Goal: Obtain resource: Obtain resource

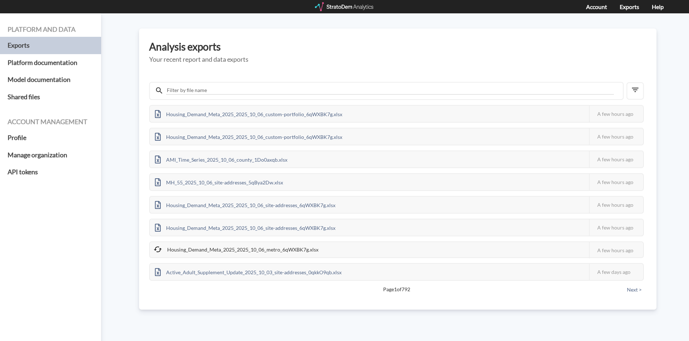
click at [357, 8] on div at bounding box center [345, 6] width 60 height 9
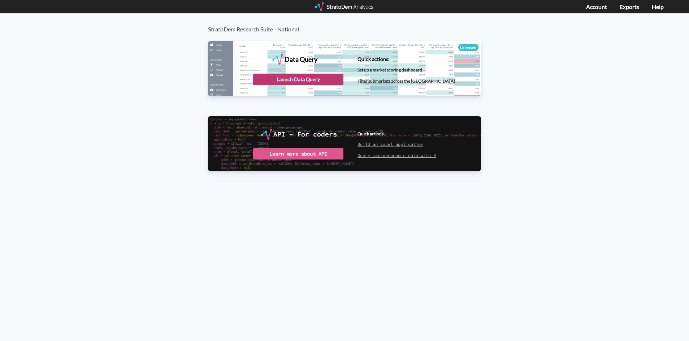
click at [263, 76] on div "Launch Data Query" at bounding box center [298, 80] width 90 height 12
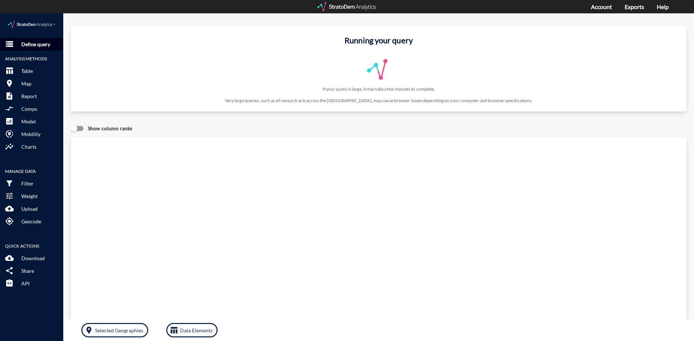
click p "Define query"
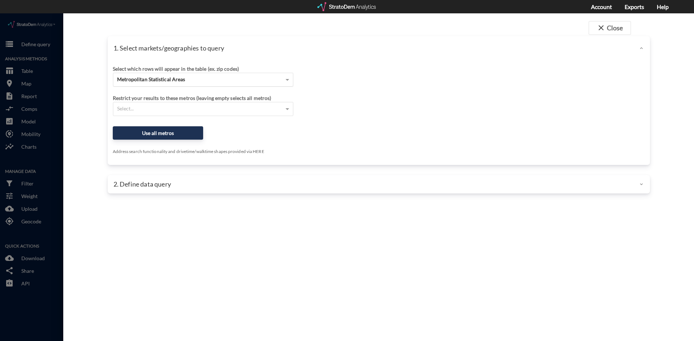
click span "Metropolitan Statistical Areas"
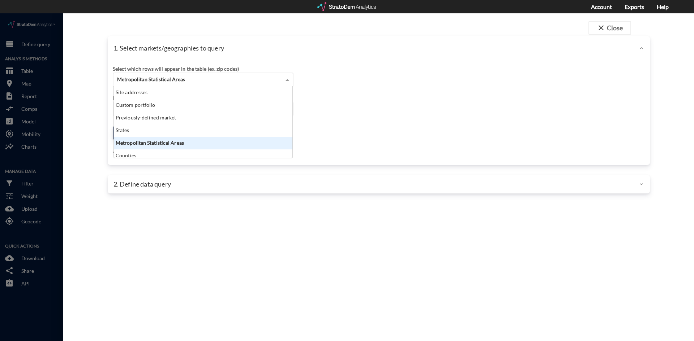
scroll to position [66, 174]
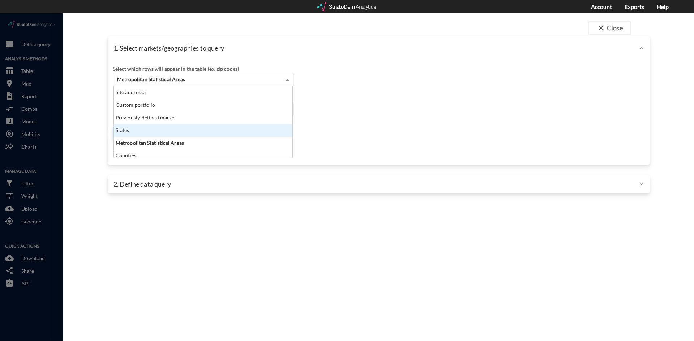
click div "close Close 1. Select markets/geographies to query Select which rows will appea…"
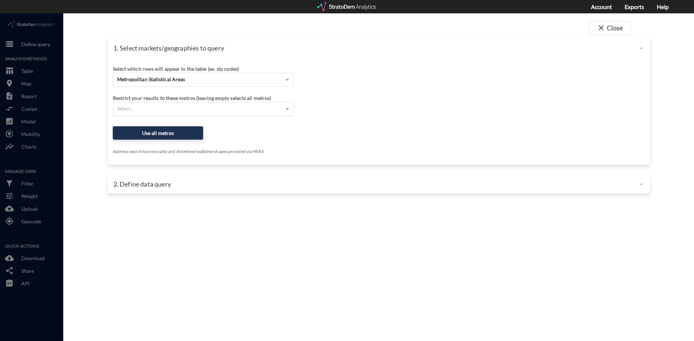
click div "Select..."
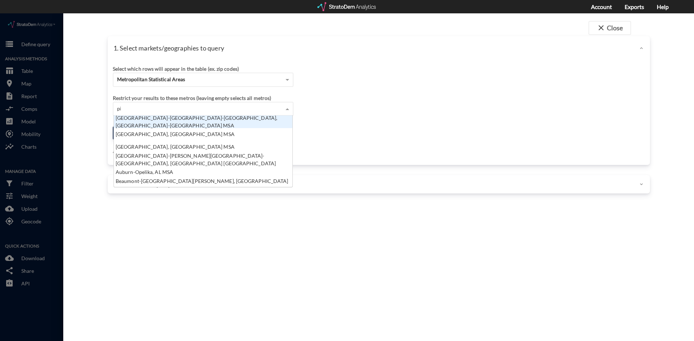
scroll to position [20, 174]
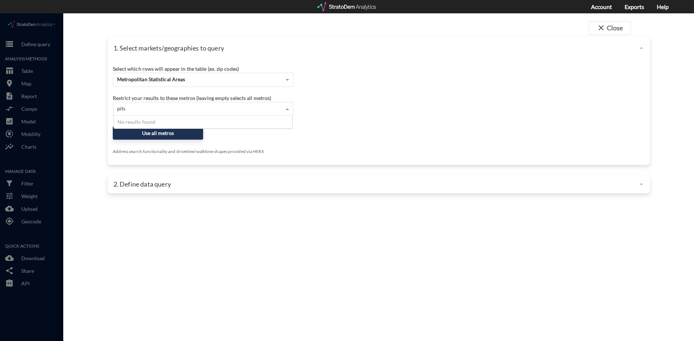
type input "pit"
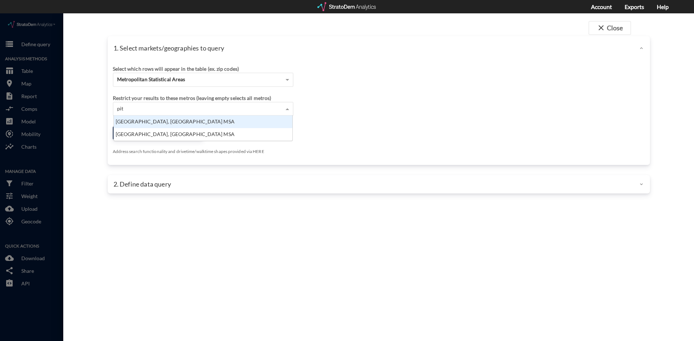
click div "Pittsburgh, PA MSA"
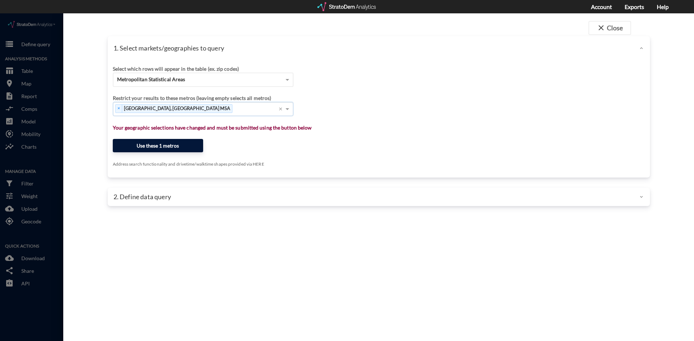
click button "Use these 1 metros"
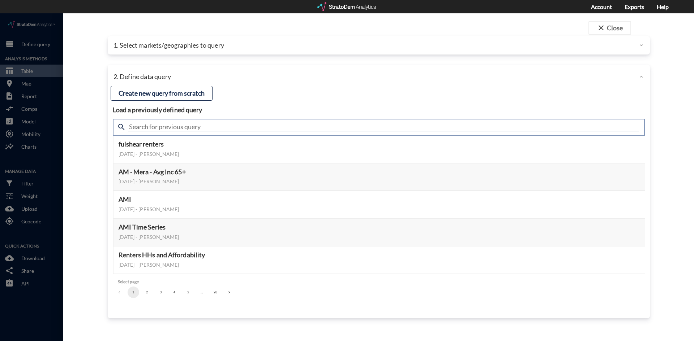
click input "text"
type input "active adult"
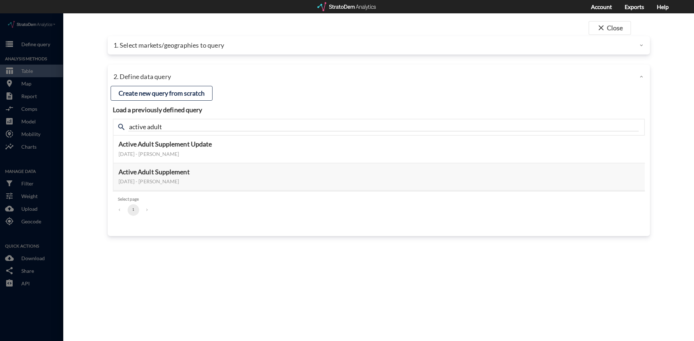
click div "close Close 1. Select markets/geographies to query Select which rows will appea…"
click button "Preview data elements"
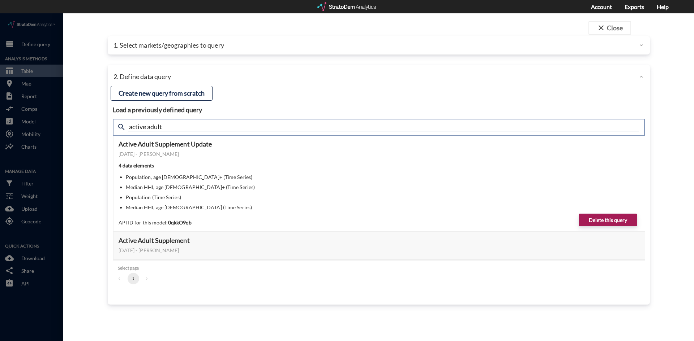
drag, startPoint x: 168, startPoint y: 114, endPoint x: 119, endPoint y: 114, distance: 49.5
click div "search active adult"
type input "propensity"
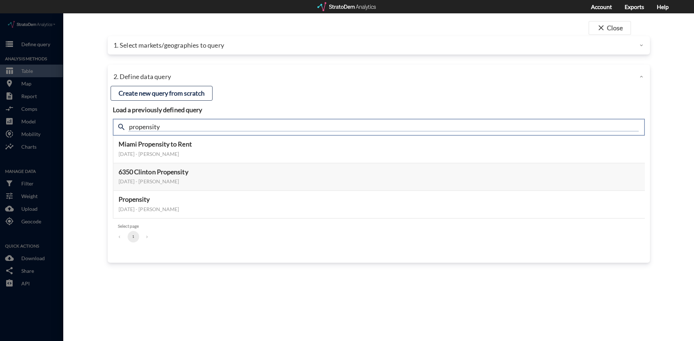
drag, startPoint x: 538, startPoint y: 116, endPoint x: 83, endPoint y: 121, distance: 454.5
click div "close Close 1. Select markets/geographies to query Select which rows will appea…"
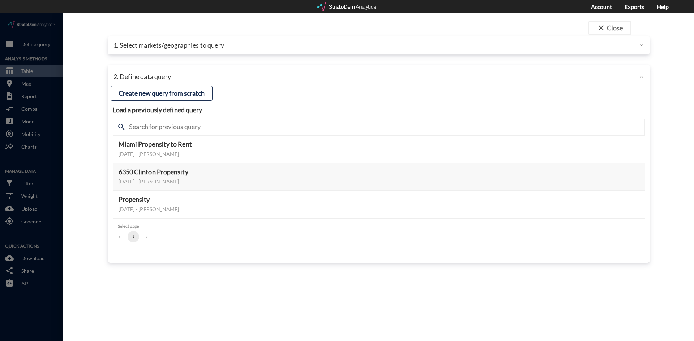
click div "close Close 1. Select markets/geographies to query Select which rows will appea…"
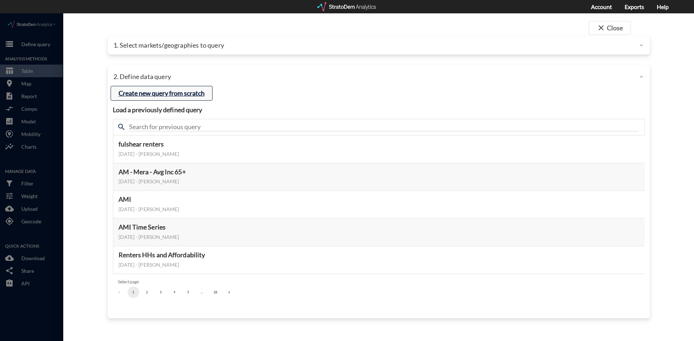
click button "Create new query from scratch"
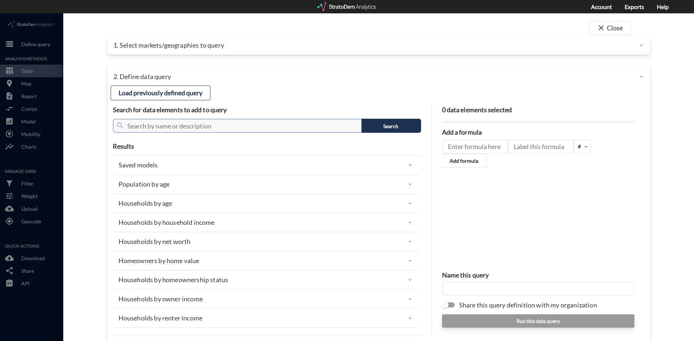
click input "text"
type input "household count"
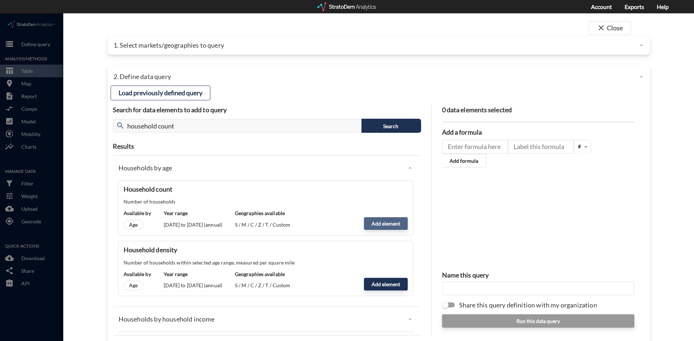
click button "Add element"
type input "HOUSEHOLDS"
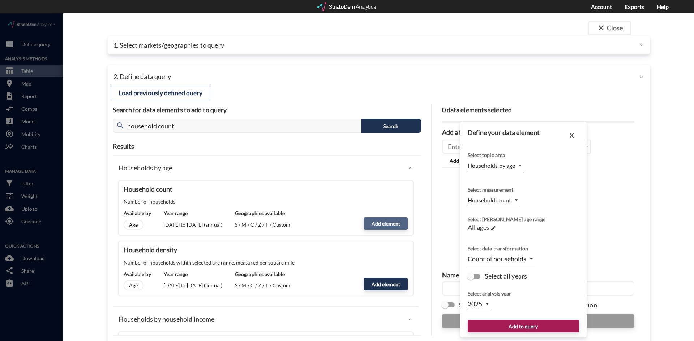
scroll to position [16, 0]
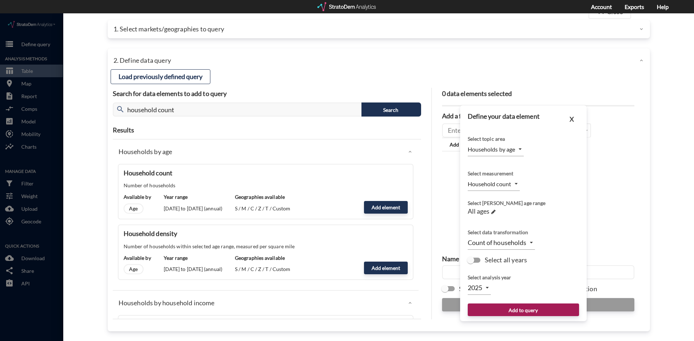
click span "Select all years"
click input "Select all years"
checkbox input "true"
type input "TIME_SERIES_DL"
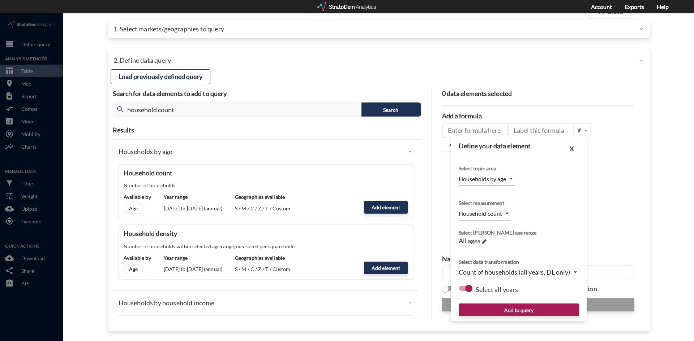
click body "/vantagepoint/us/-1 storage Define query Analysis Methods table_chart Table roo…"
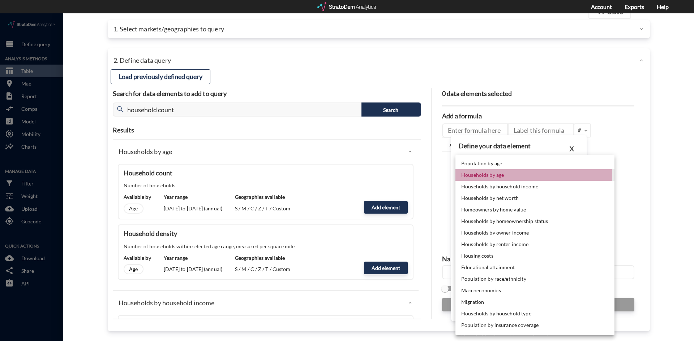
click li "Households by age"
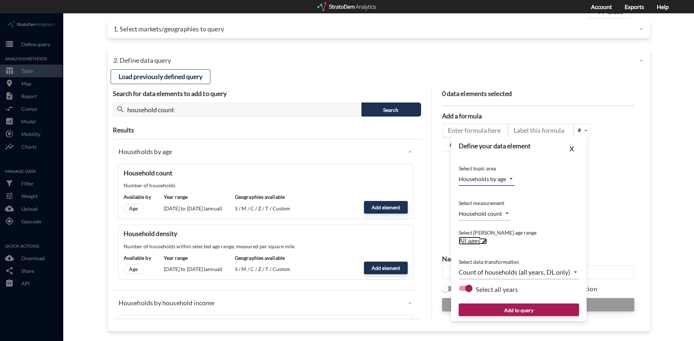
click link "All ages →"
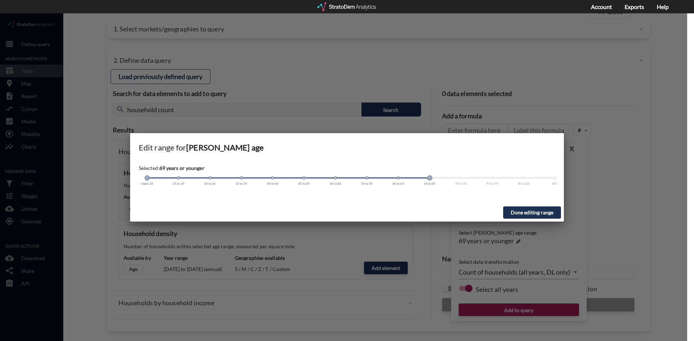
click span
click div
click span
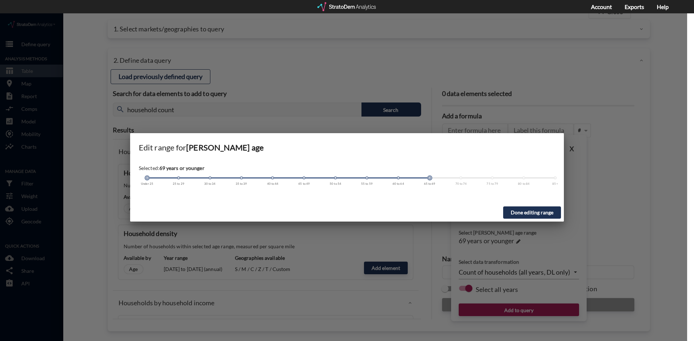
click span
click div
click span
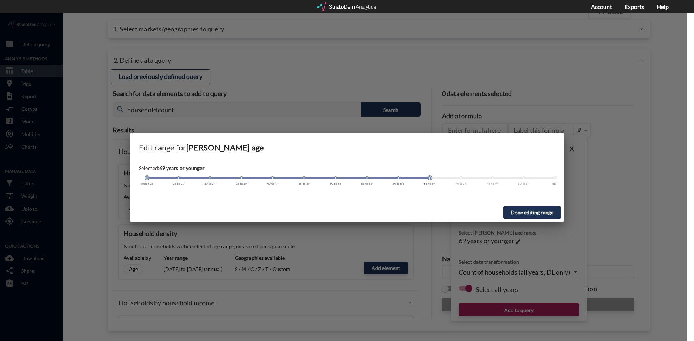
drag, startPoint x: 142, startPoint y: 165, endPoint x: 327, endPoint y: 167, distance: 184.6
click div "Selected: 69 years or younger Under 25 25 to 29 30 to 34 35 to 39 40 to 44 45 t…"
drag, startPoint x: 430, startPoint y: 165, endPoint x: 527, endPoint y: 166, distance: 97.2
click div "Under 25 25 to 29 30 to 34 35 to 39 40 to 44 45 to 49 50 to 54 55 to 59 60 to 6…"
drag, startPoint x: 148, startPoint y: 166, endPoint x: 418, endPoint y: 167, distance: 270.2
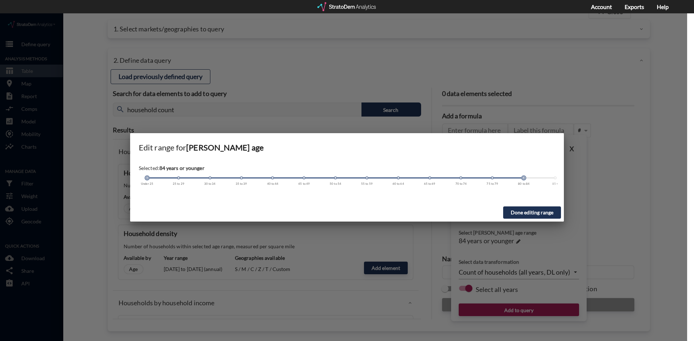
click div "Selected: 84 years or younger Under 25 25 to 29 30 to 34 35 to 39 40 to 44 45 t…"
drag, startPoint x: 146, startPoint y: 165, endPoint x: 426, endPoint y: 171, distance: 279.7
click div "Under 25 25 to 29 30 to 34 35 to 39 40 to 44 45 to 49 50 to 54 55 to 59 60 to 6…"
click button "Done editing range"
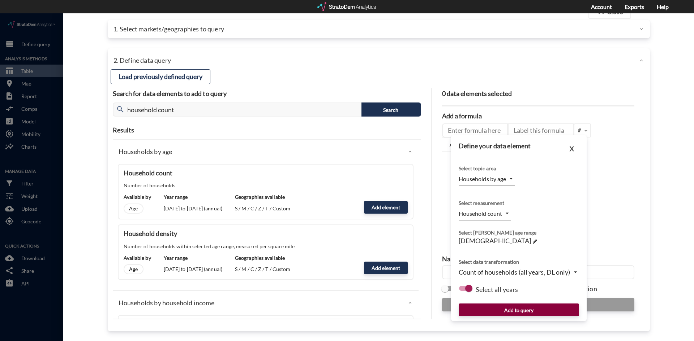
click button "Add to query"
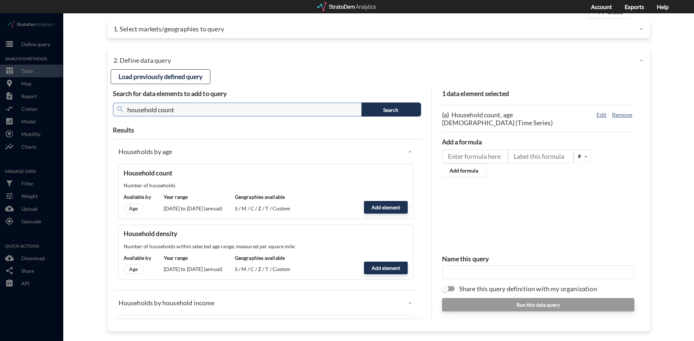
click input "household count"
type input "count of renters"
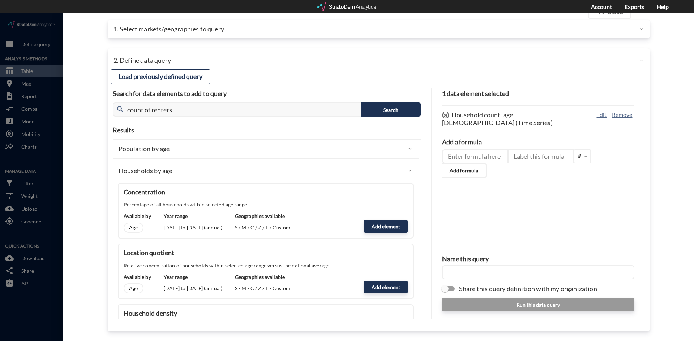
click div "Population by age"
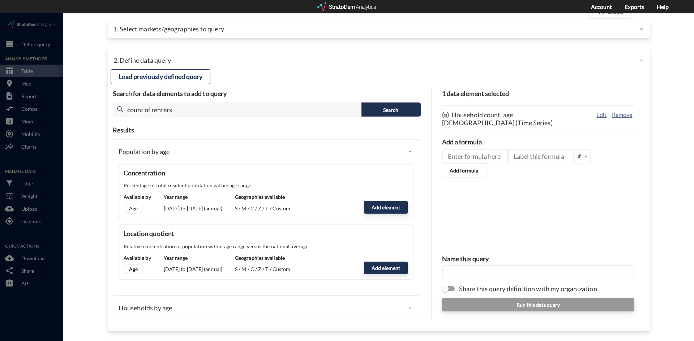
click div "Population by age"
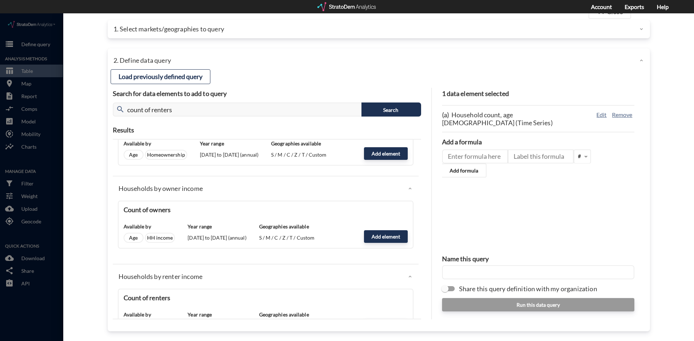
scroll to position [1228, 0]
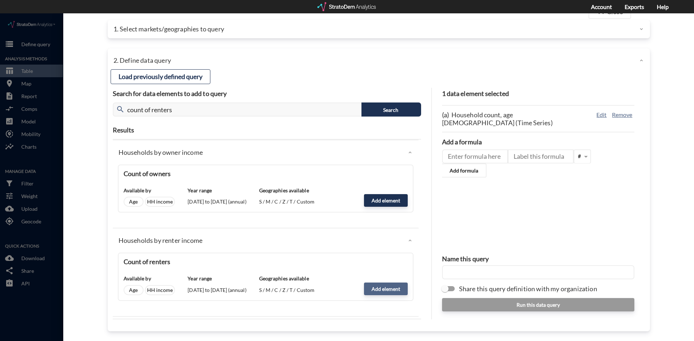
click button "Add element"
type input "RENTER_INCOME"
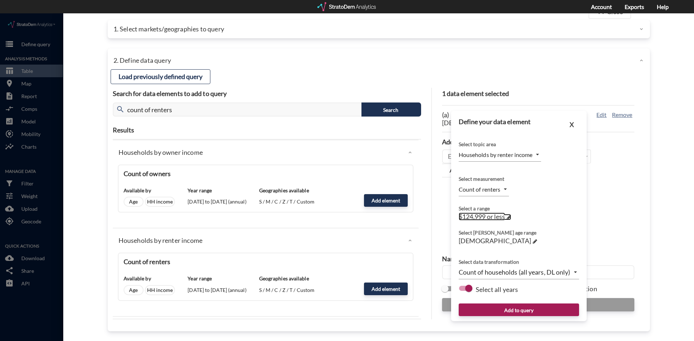
click span
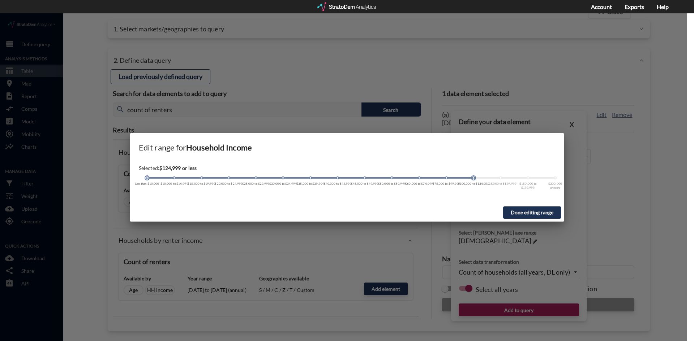
click span
click button "Done editing range"
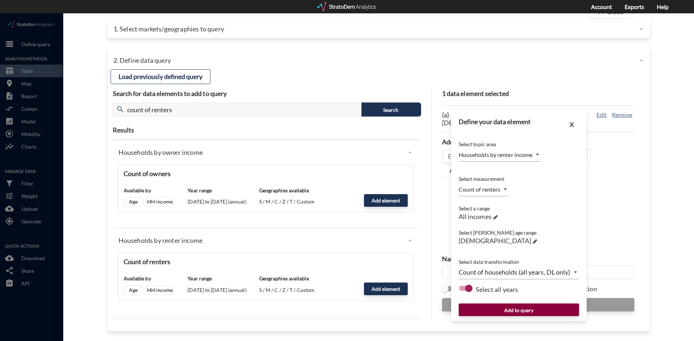
click button "Add to query"
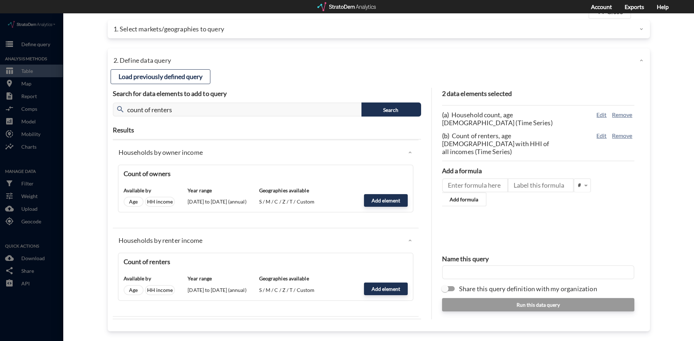
click div "1. Select markets/geographies to query"
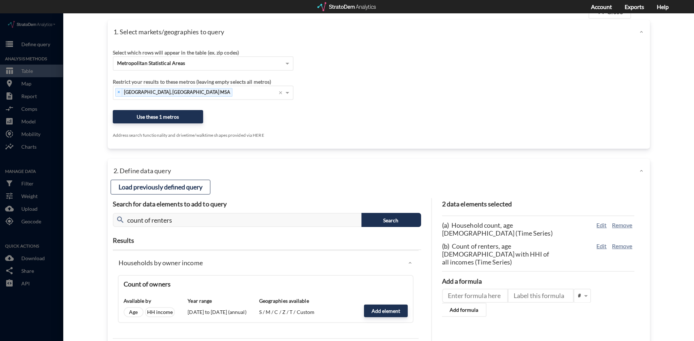
click div "1. Select markets/geographies to query"
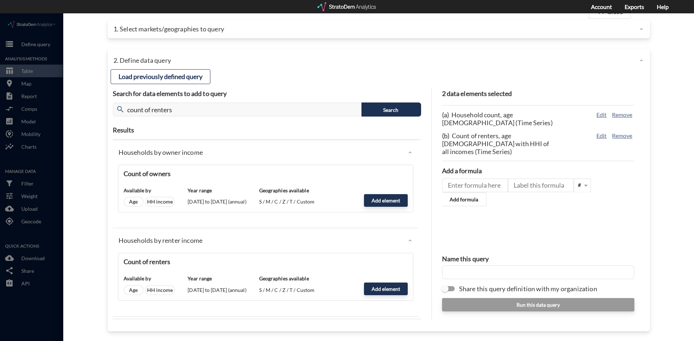
click p "1. Select markets/geographies to query"
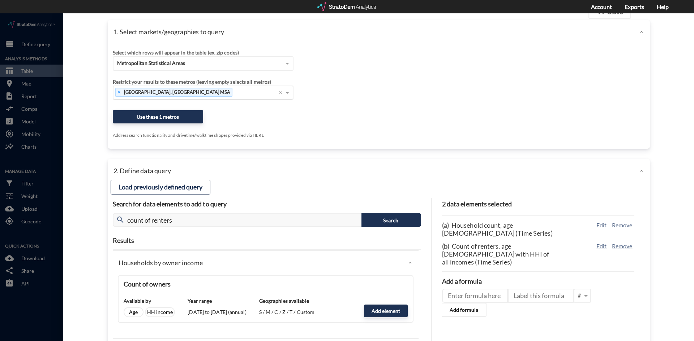
click div "× Pittsburgh, PA MSA ×"
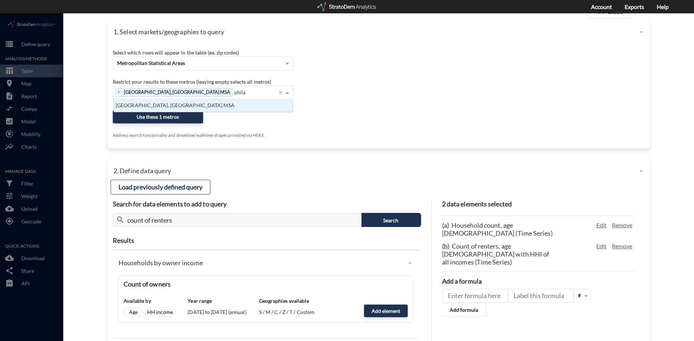
scroll to position [7, 174]
type input "philade"
click div "Philadelphia, PA MSA"
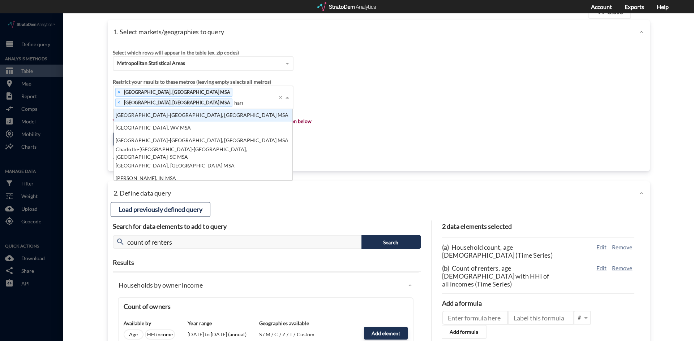
scroll to position [20, 174]
type input "harris"
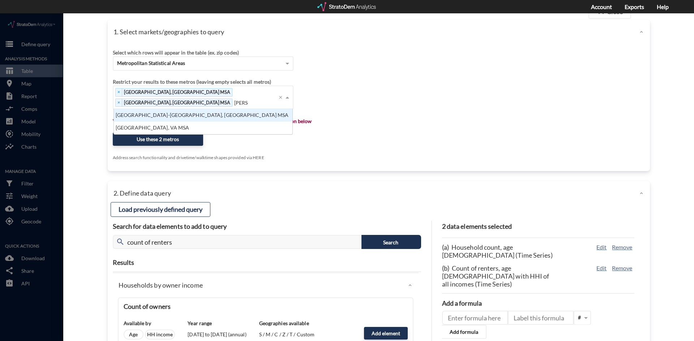
click div "Harrisburg-Carlisle, PA MSA"
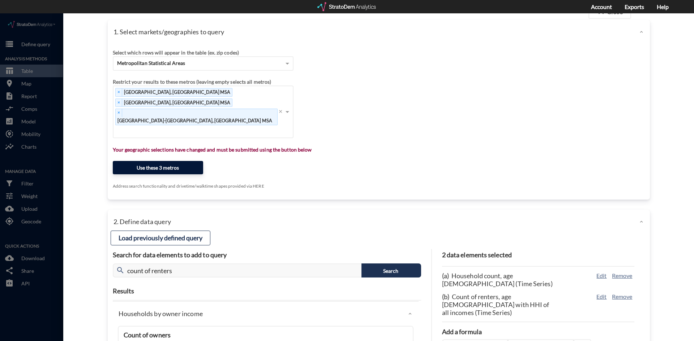
click button "Use these 3 metros"
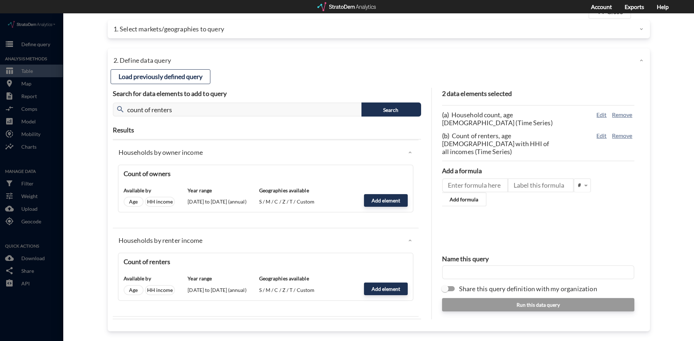
click input "text"
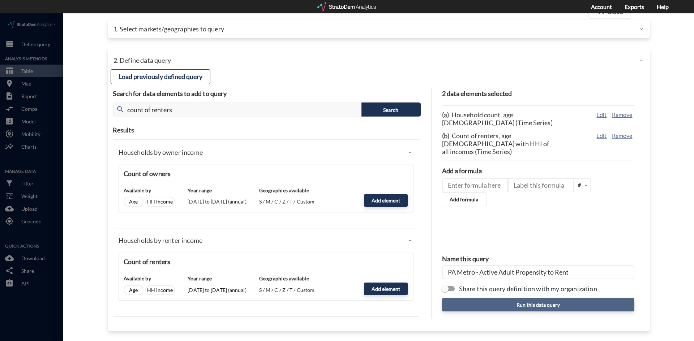
type input "PA Metro - Active Adult Propensity to Rent"
click button "Run this data query"
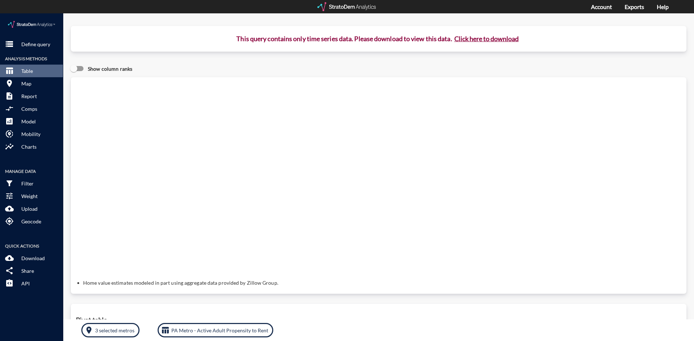
click button "Click here to download"
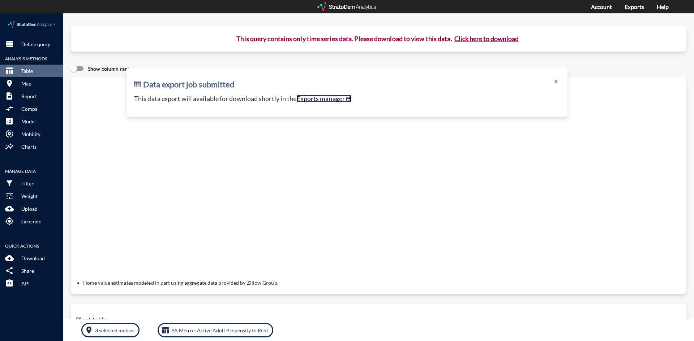
click link "Exports manager"
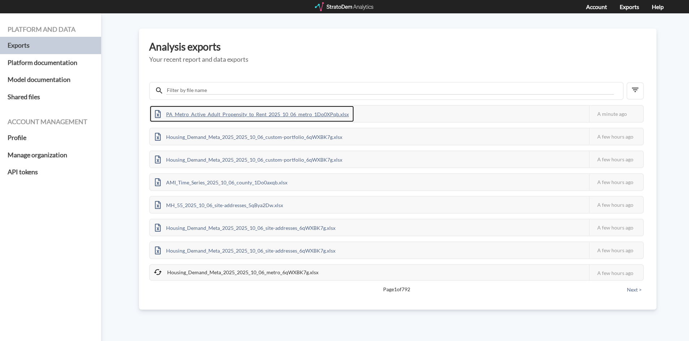
click at [303, 112] on div "PA_Metro_Active_Adult_Propensity_to_Rent_2025_10_06_metro_1Do0XPqb.xlsx" at bounding box center [252, 114] width 204 height 16
